Goal: Find specific page/section: Find specific page/section

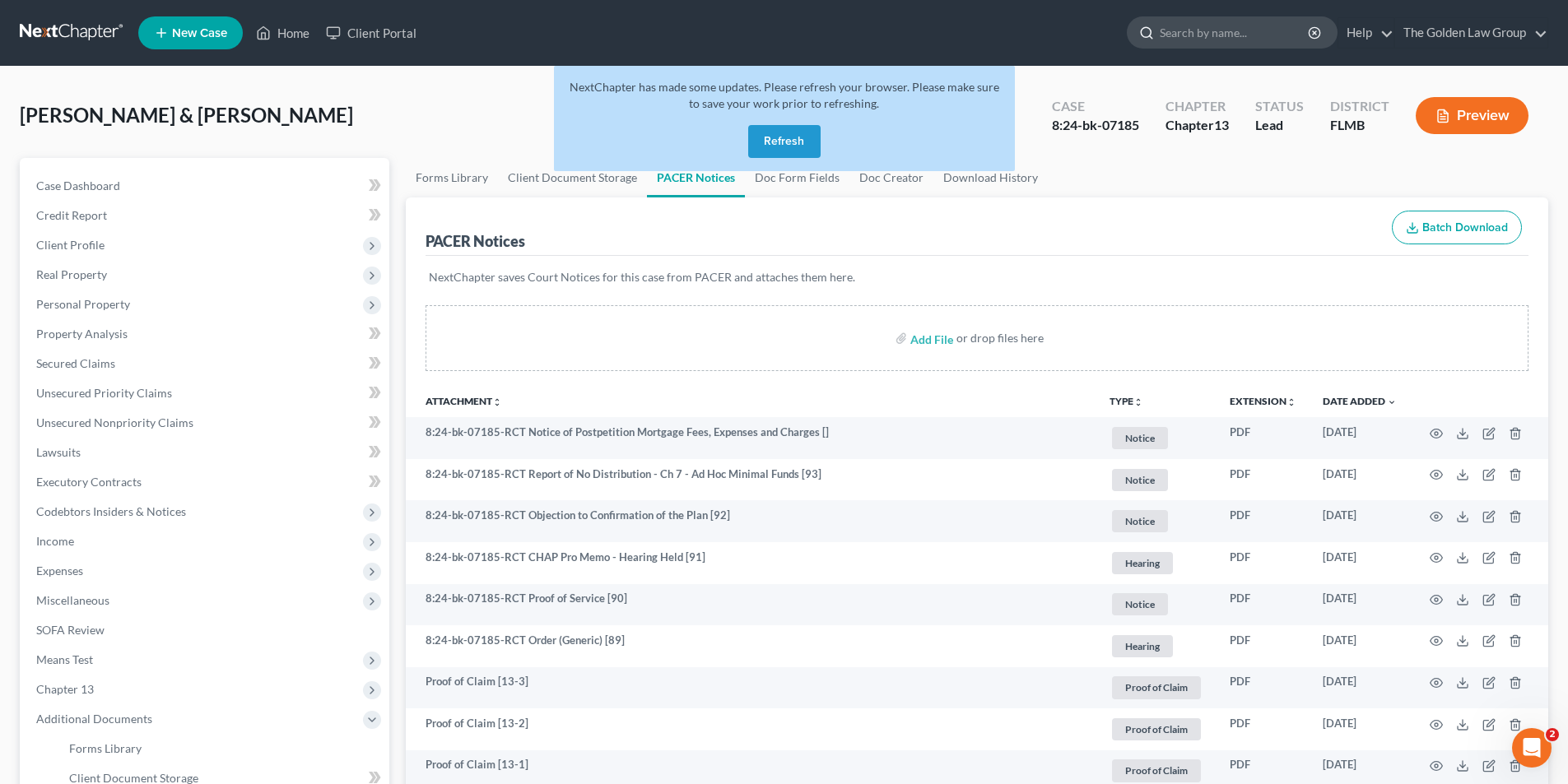
click at [1214, 34] on input "search" at bounding box center [1234, 32] width 150 height 31
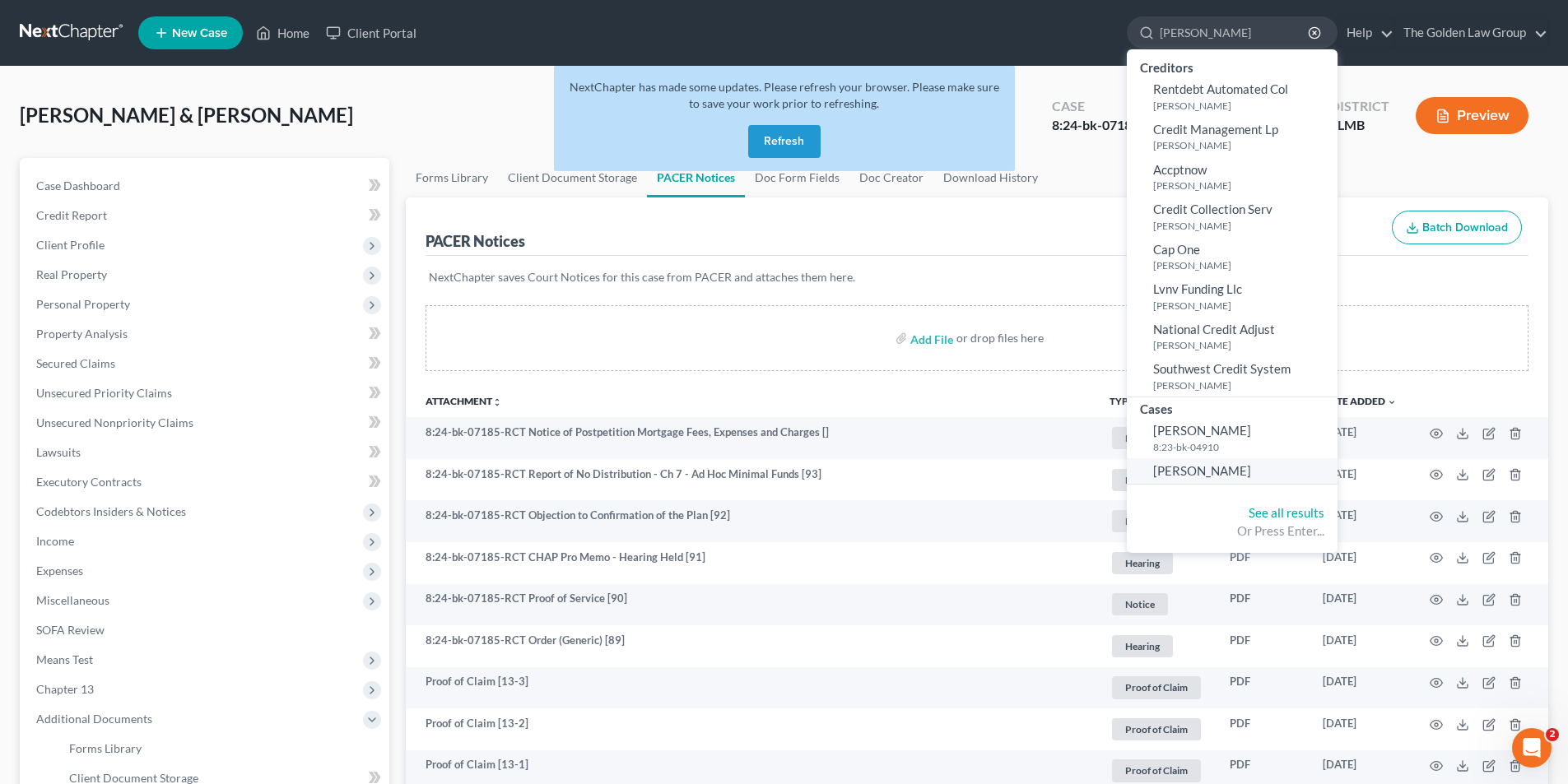
type input "[PERSON_NAME]"
click at [1189, 471] on span "[PERSON_NAME]" at bounding box center [1202, 470] width 98 height 14
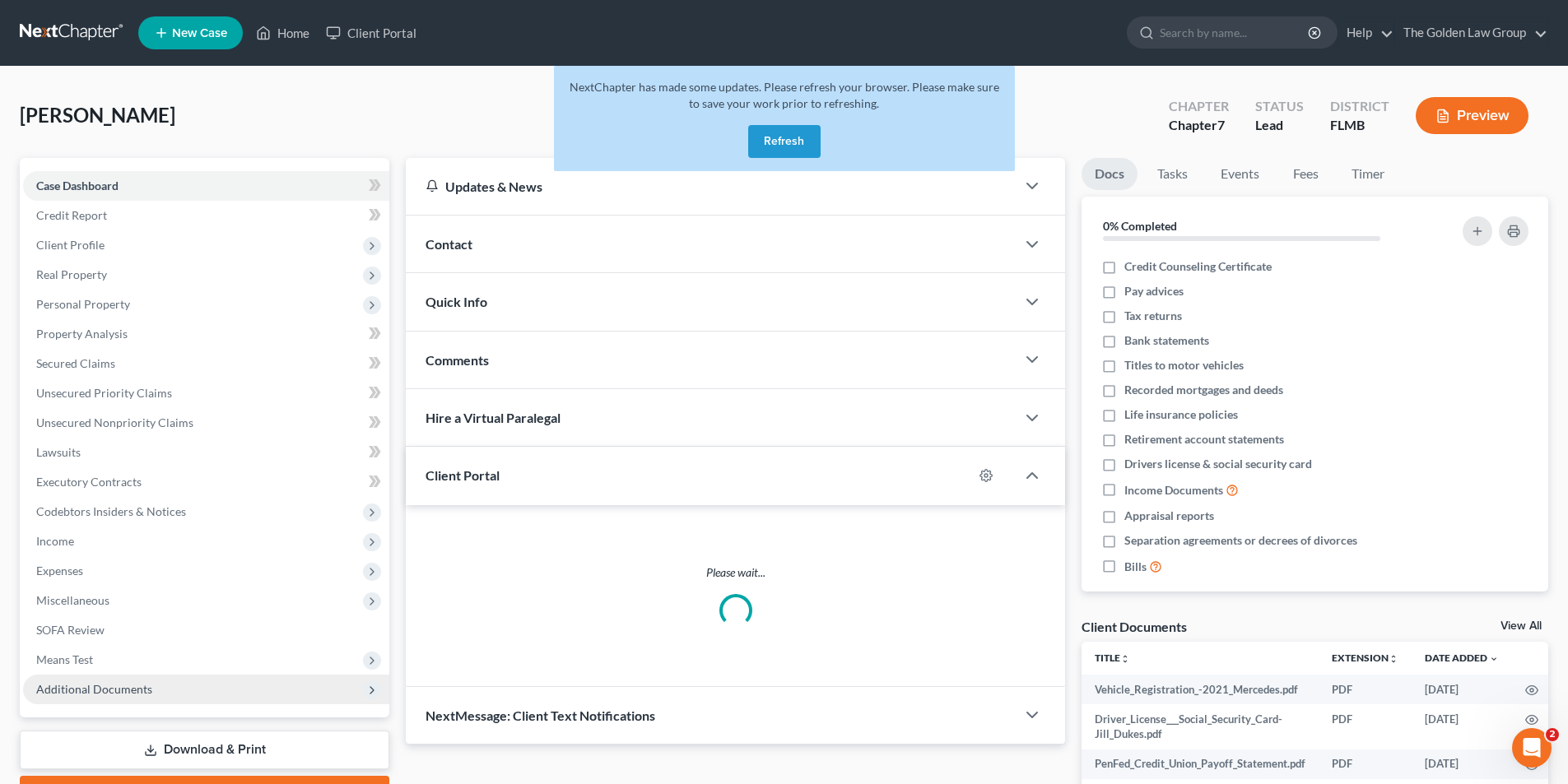
click at [112, 684] on span "Additional Documents" at bounding box center [94, 690] width 116 height 14
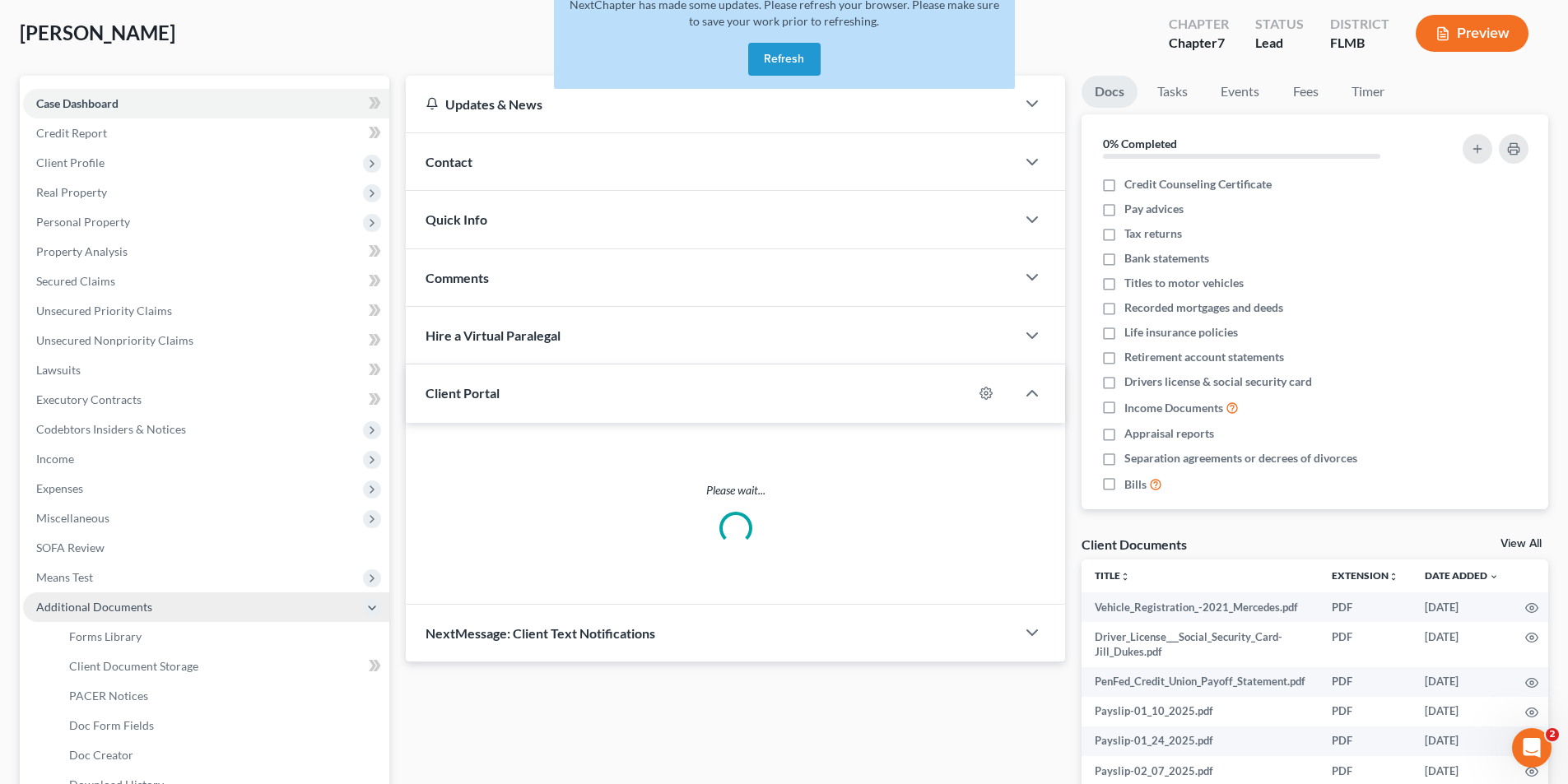
scroll to position [165, 0]
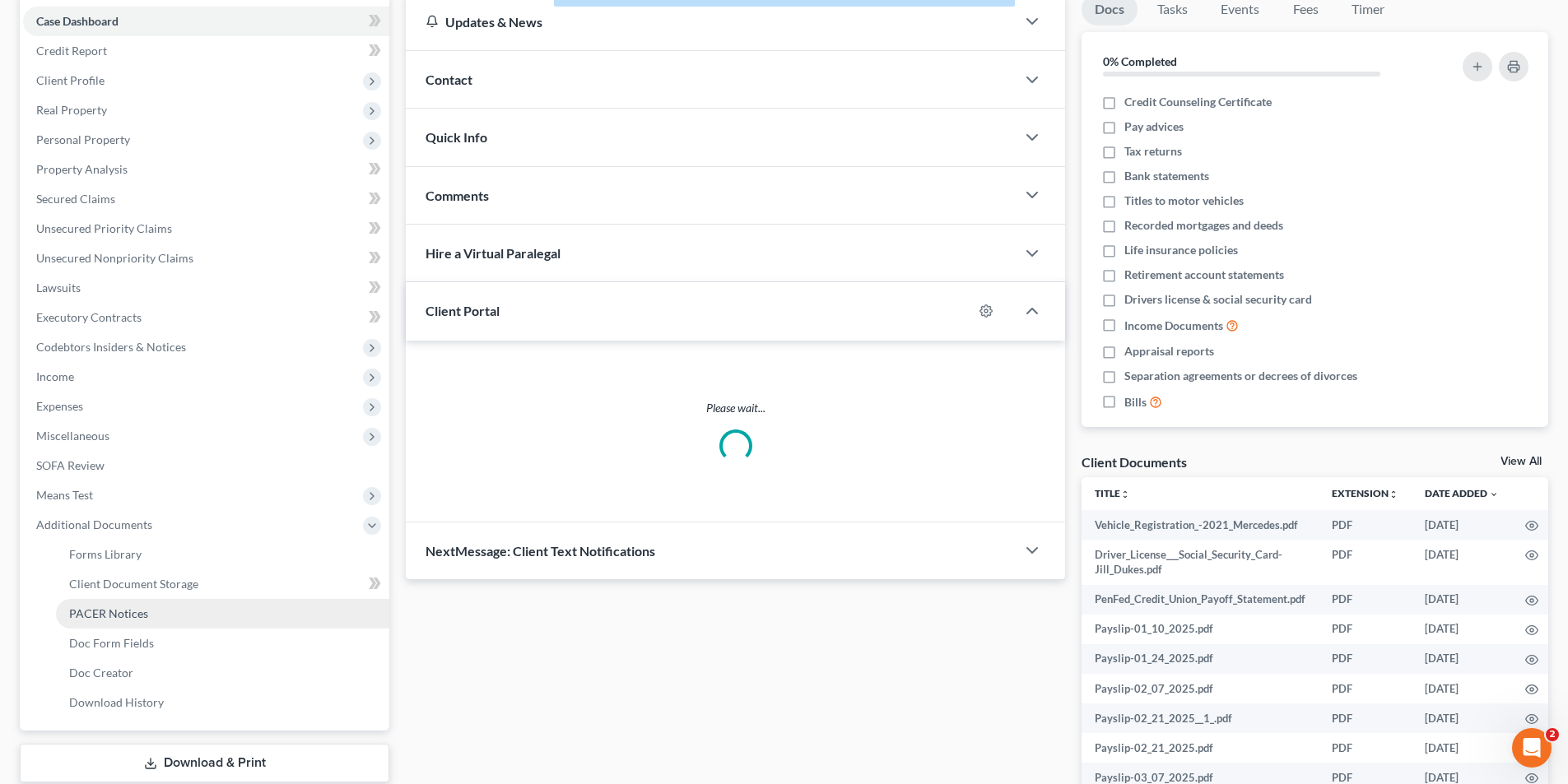
click at [126, 610] on span "PACER Notices" at bounding box center [109, 613] width 79 height 14
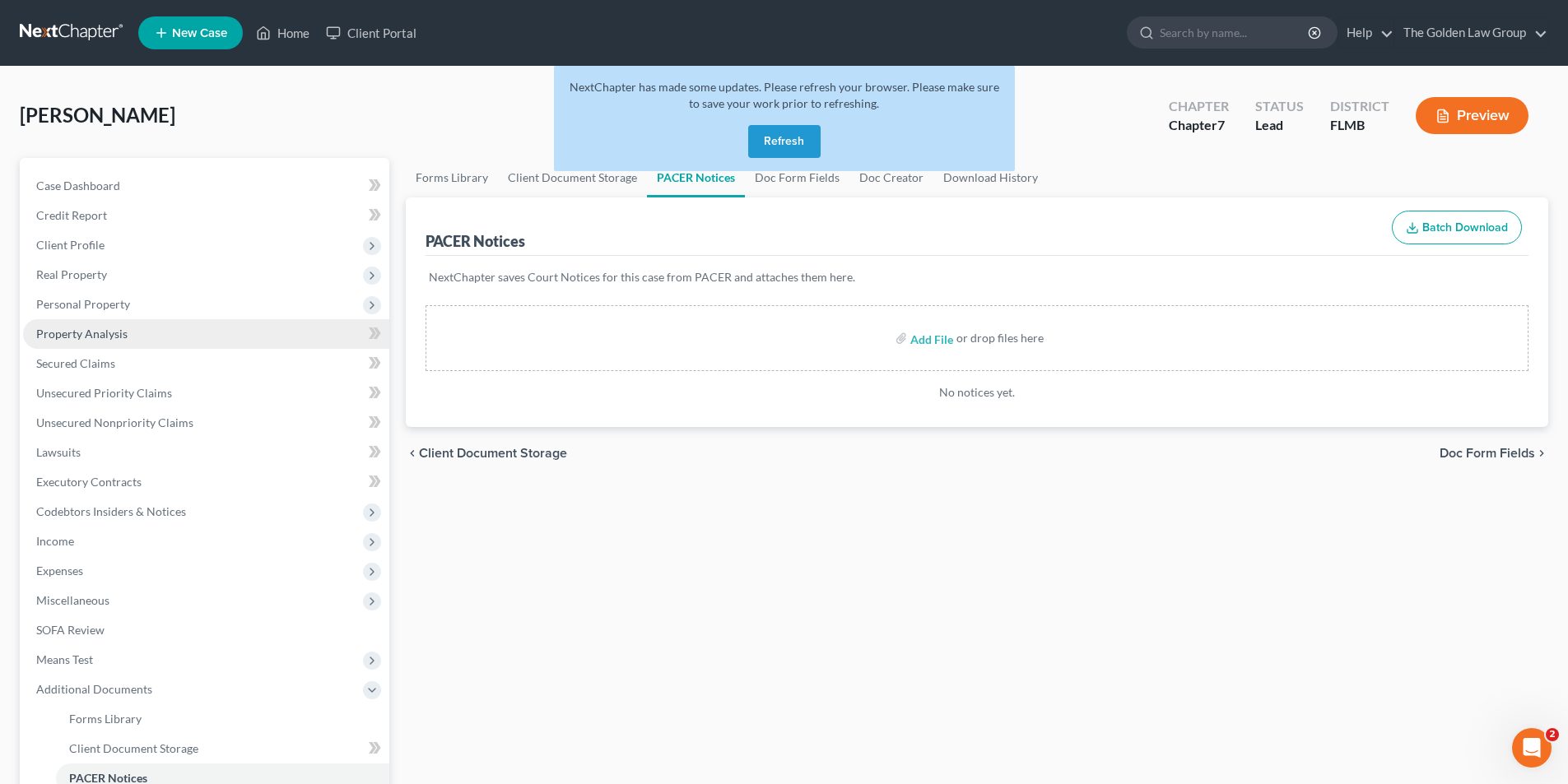
click at [97, 332] on span "Property Analysis" at bounding box center [82, 334] width 92 height 14
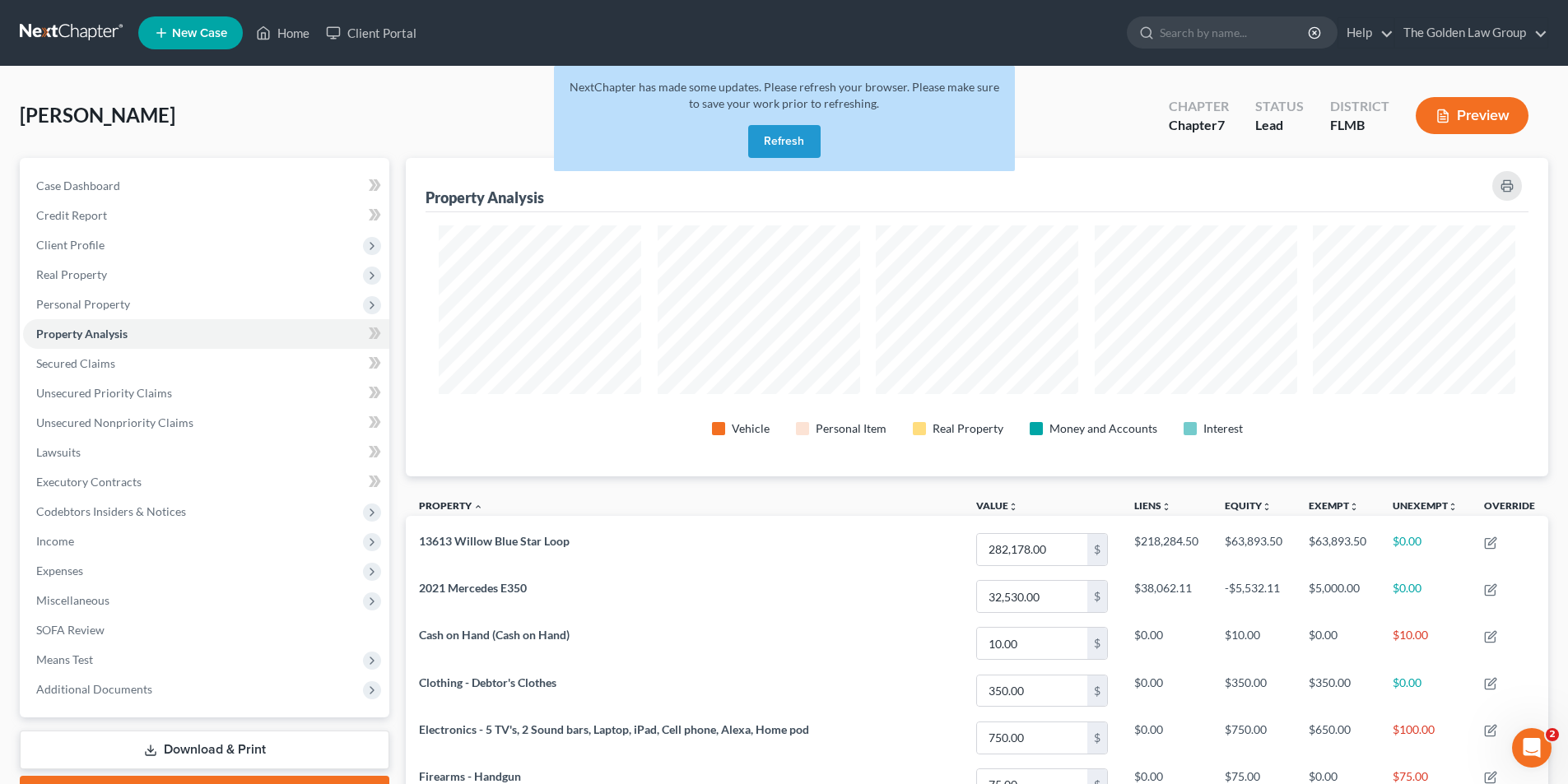
click at [1486, 115] on button "Preview" at bounding box center [1472, 115] width 112 height 37
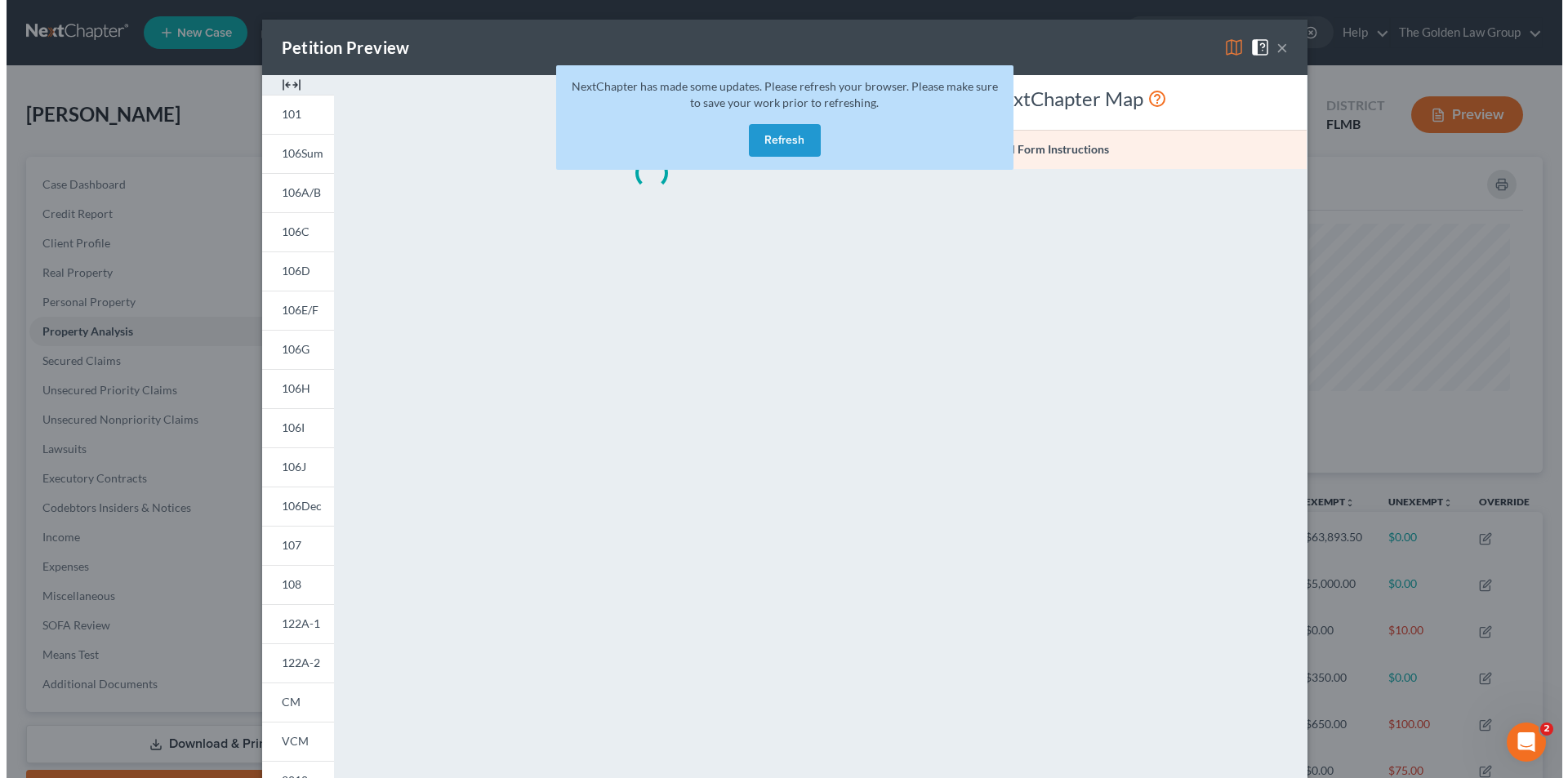
scroll to position [317, 1142]
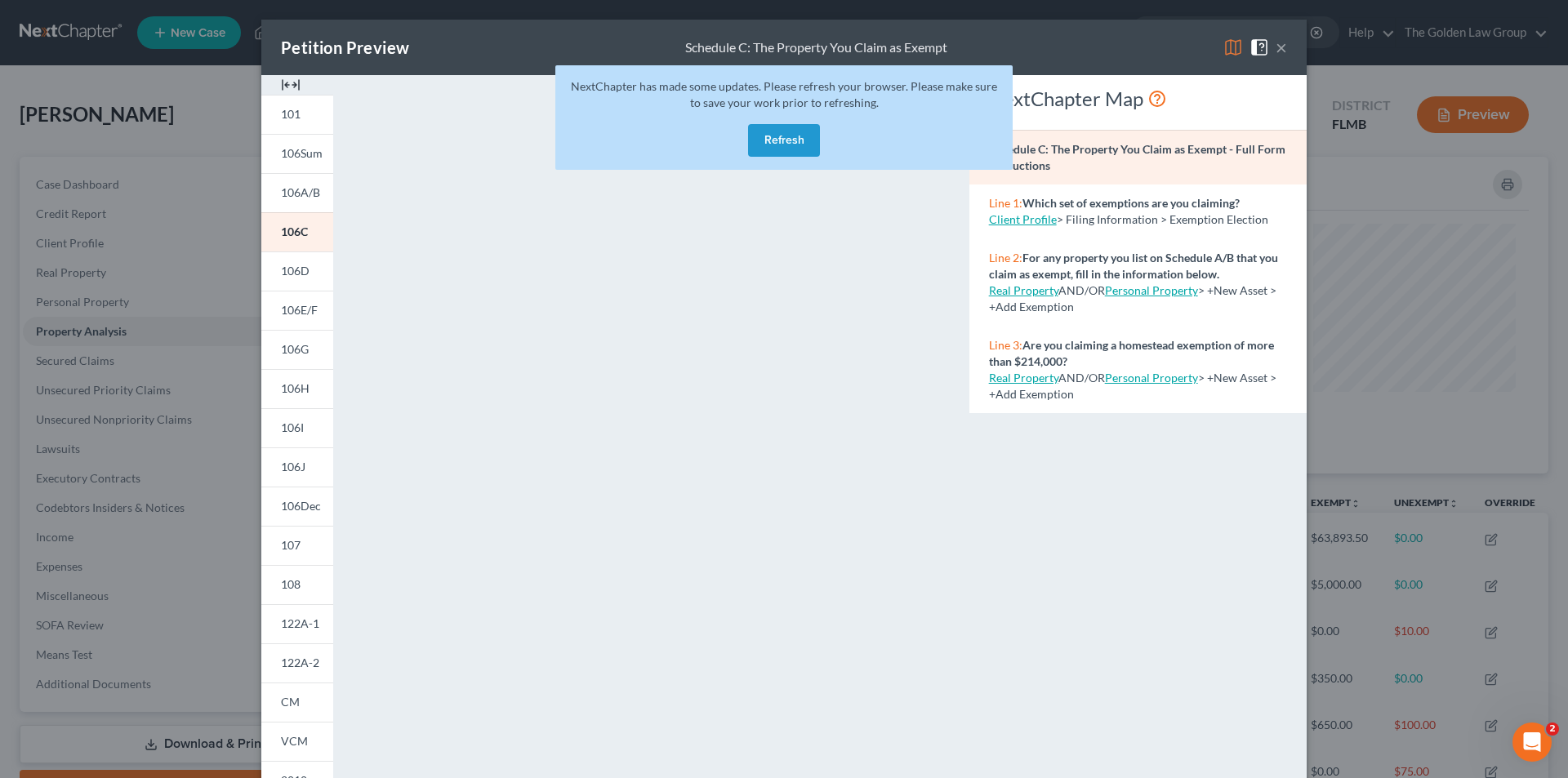
click at [776, 135] on button "Refresh" at bounding box center [784, 140] width 72 height 33
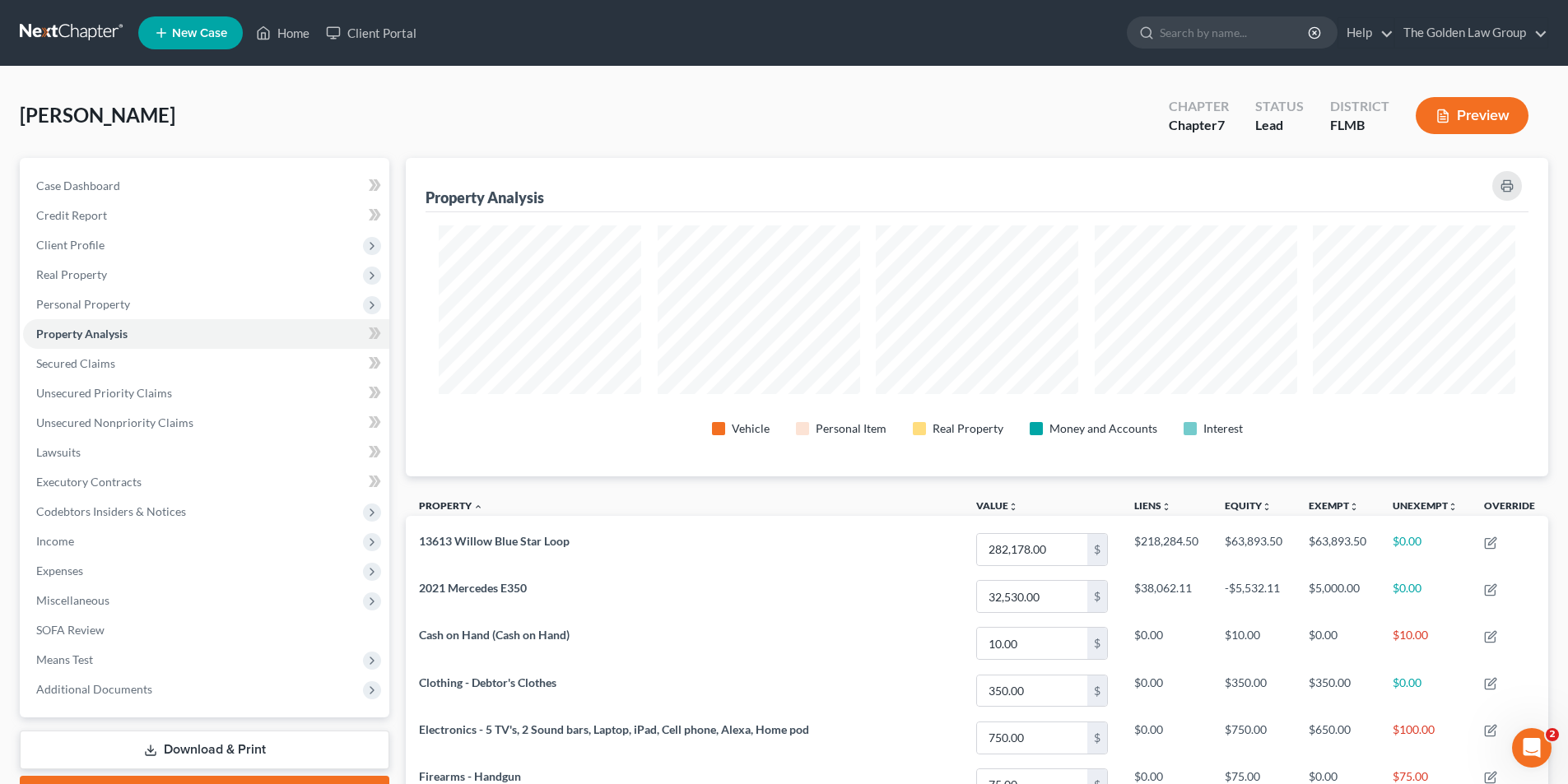
click at [1480, 111] on button "Preview" at bounding box center [1472, 115] width 112 height 37
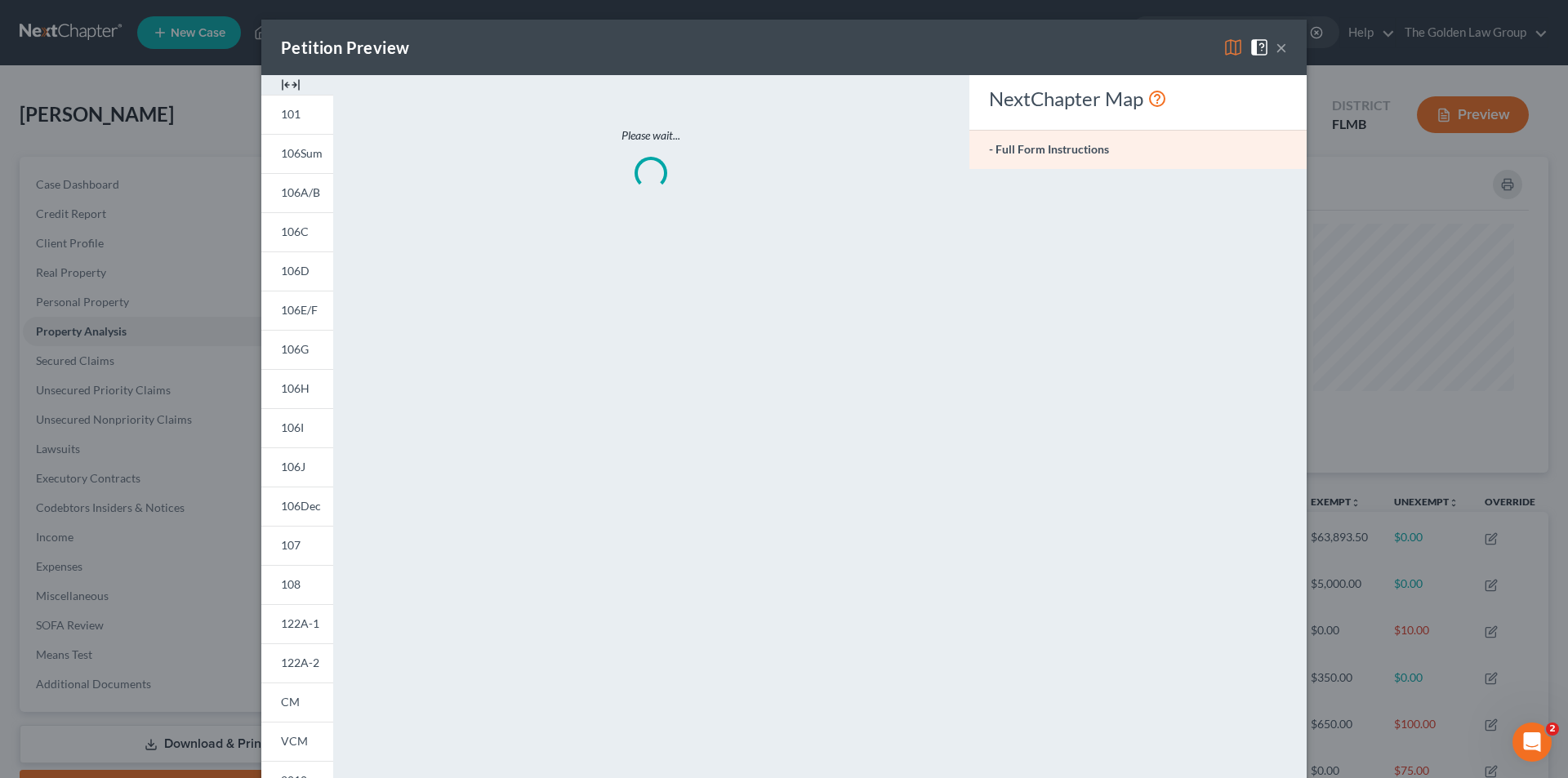
scroll to position [317, 1142]
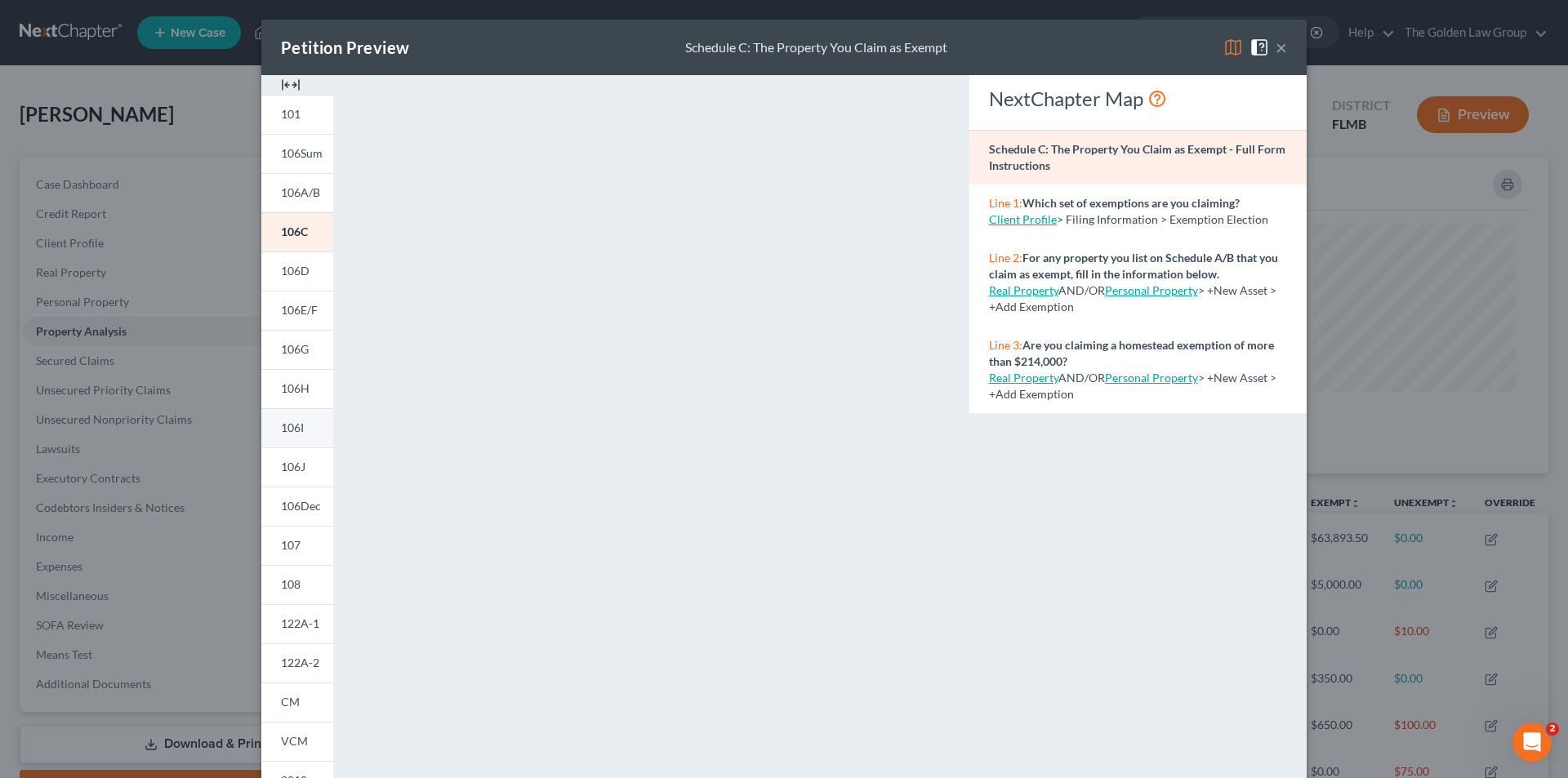
click at [289, 429] on span "106I" at bounding box center [293, 427] width 23 height 14
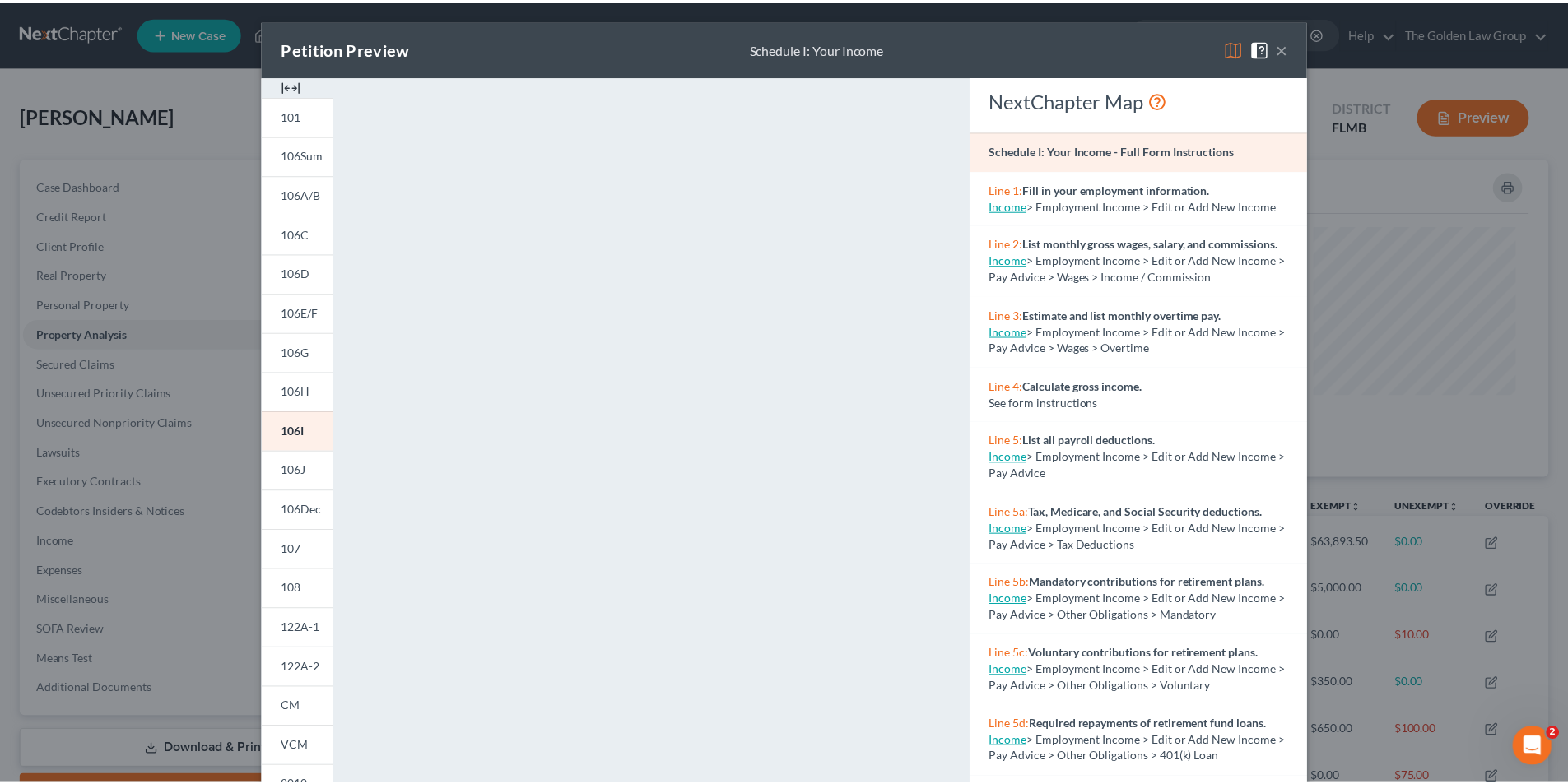
scroll to position [144, 0]
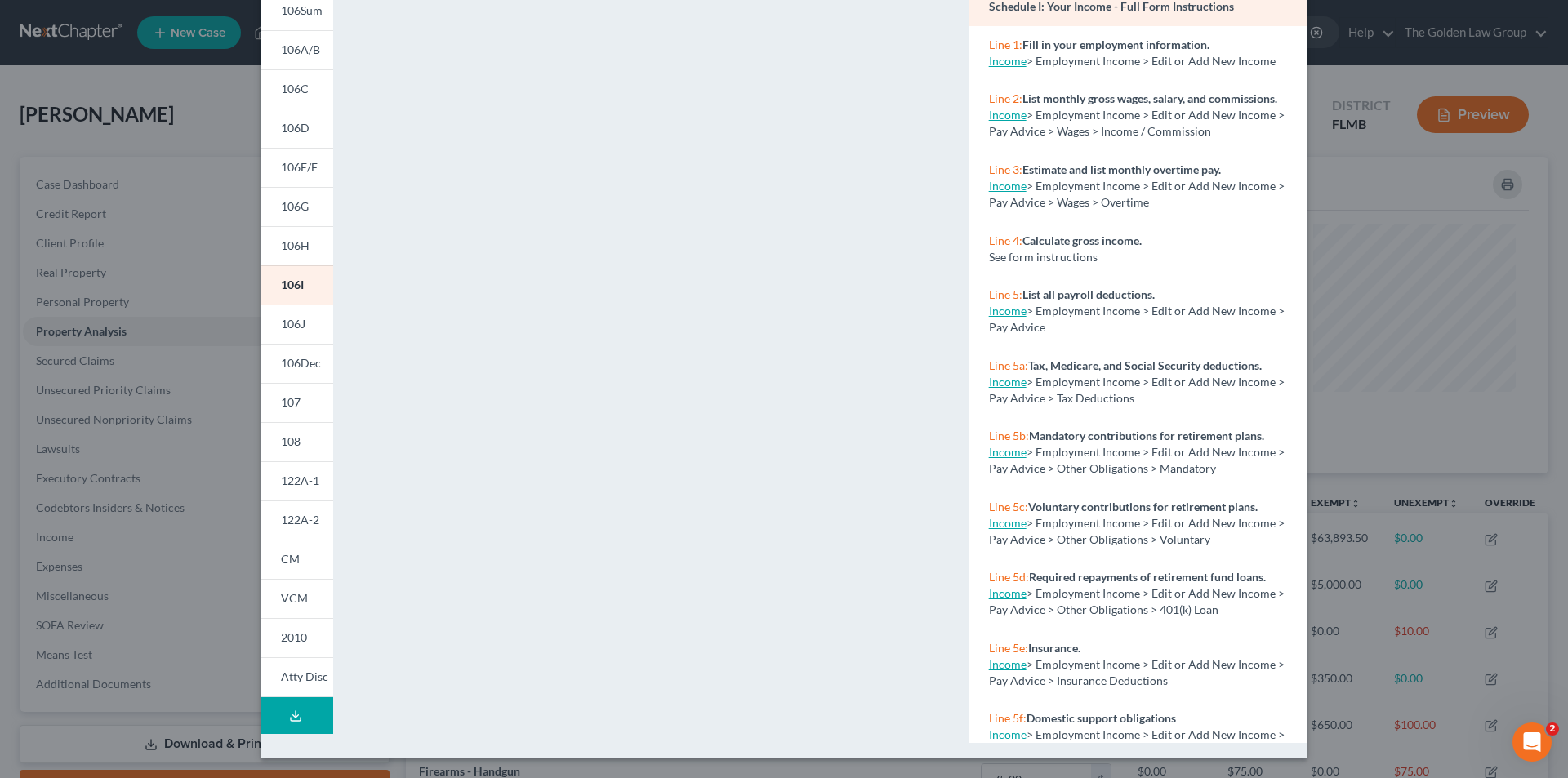
click at [116, 194] on div "Petition Preview Schedule I: Your Income × 101 106Sum 106A/B 106C 106D 106E/F 1…" at bounding box center [784, 389] width 1568 height 778
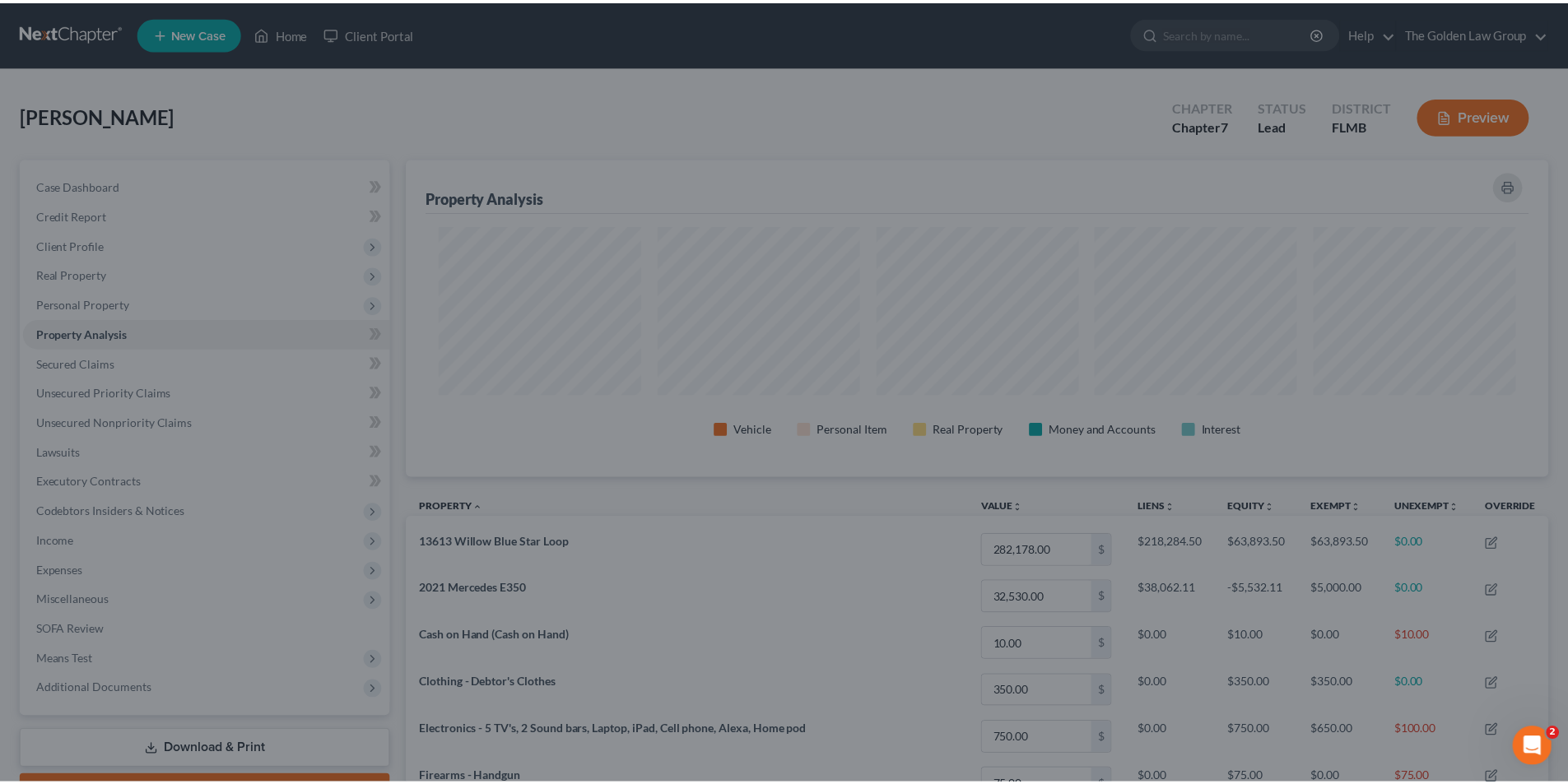
scroll to position [0, 0]
